Goal: Check status: Check status

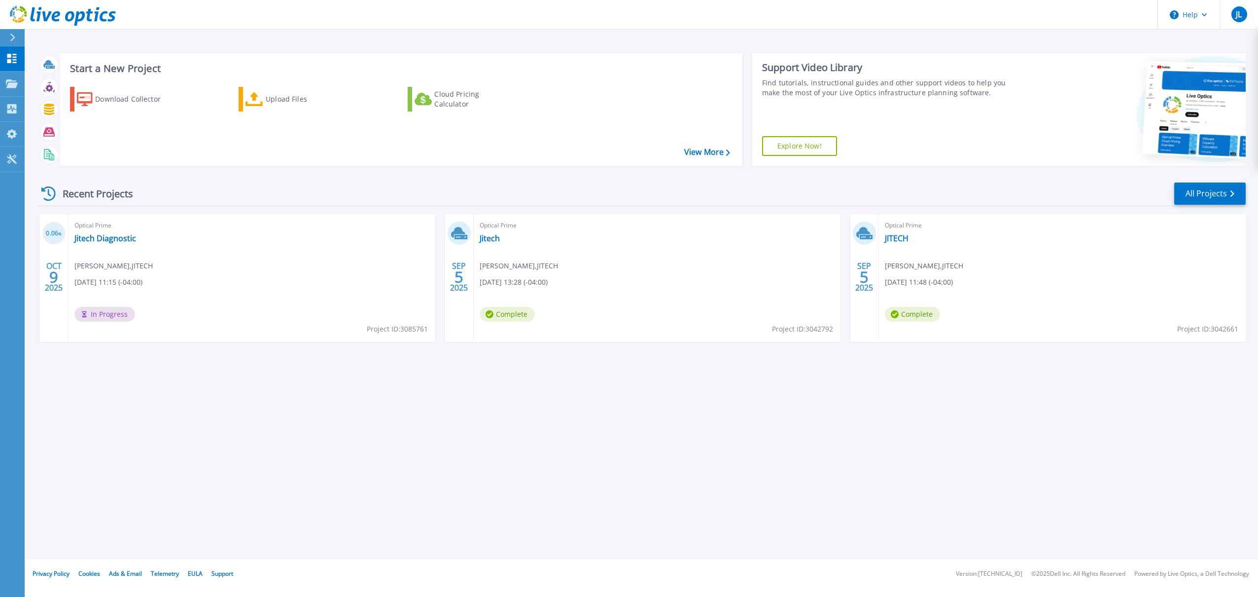
click at [770, 441] on div "Start a New Project Download Collector Upload Files Cloud Pricing Calculator Vi…" at bounding box center [642, 279] width 1234 height 559
click at [452, 418] on div "Start a New Project Download Collector Upload Files Cloud Pricing Calculator Vi…" at bounding box center [642, 279] width 1234 height 559
click at [233, 283] on div "Optical Prime Jitech Diagnostic [PERSON_NAME] , JITECH [DATE] 11:15 (-04:00) In…" at bounding box center [252, 278] width 367 height 128
click at [38, 58] on p "Dashboard" at bounding box center [44, 59] width 36 height 26
click at [206, 265] on div "Optical Prime Jitech Diagnostic [PERSON_NAME] , JITECH [DATE] 11:15 (-04:00) In…" at bounding box center [252, 278] width 367 height 128
